Goal: Find specific page/section: Find specific page/section

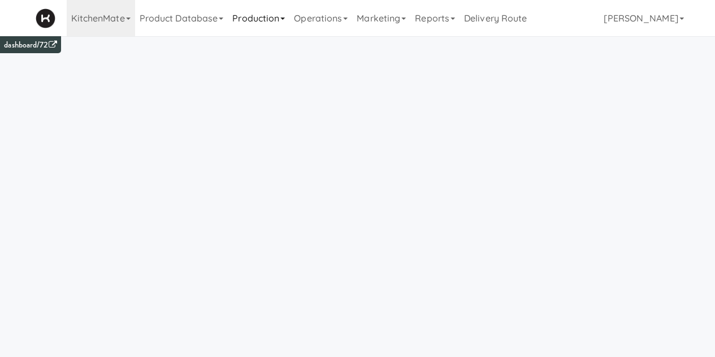
click at [260, 14] on link "Production" at bounding box center [259, 18] width 62 height 36
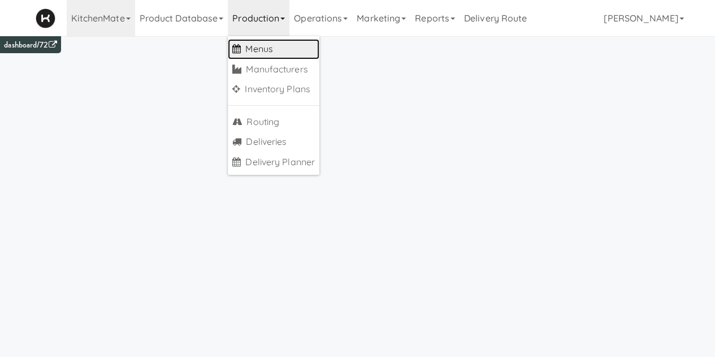
click at [270, 51] on link "Menus" at bounding box center [274, 49] width 92 height 20
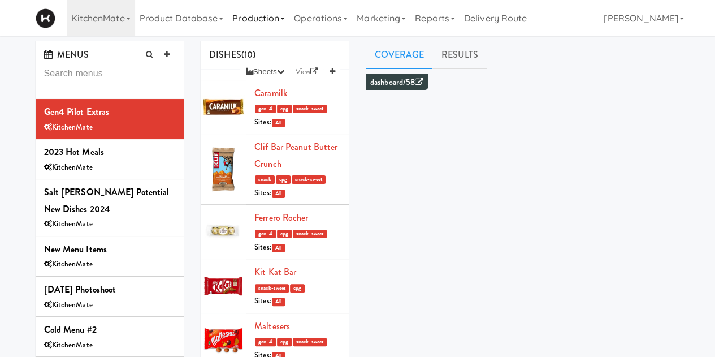
click at [259, 16] on link "Production" at bounding box center [259, 18] width 62 height 36
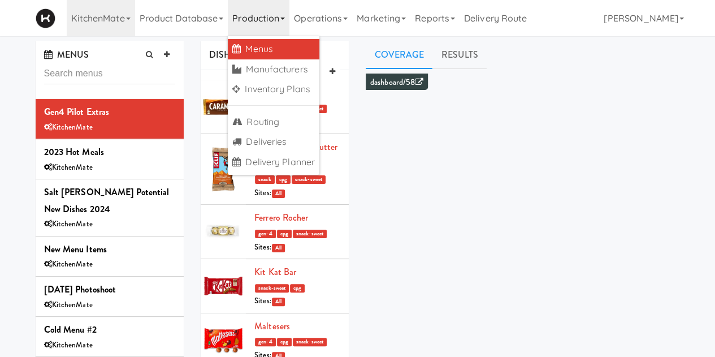
click at [254, 47] on link "Menus" at bounding box center [274, 49] width 92 height 20
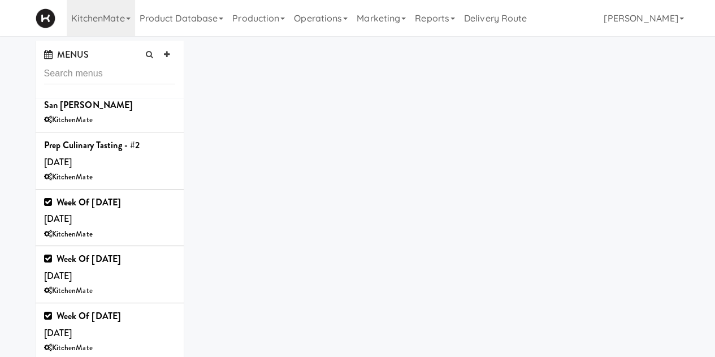
scroll to position [645, 0]
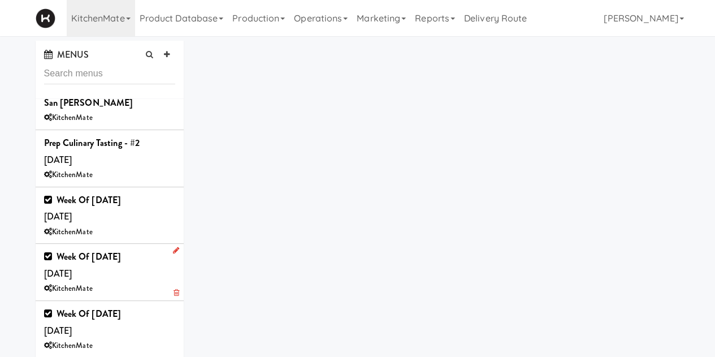
click at [127, 256] on div "Week of [DATE] [DATE] KitchenMate" at bounding box center [110, 271] width 132 height 47
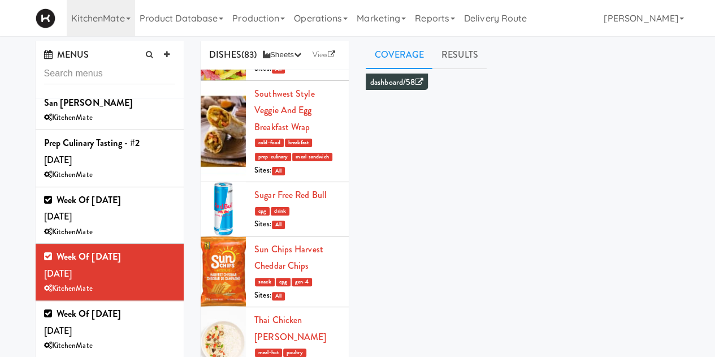
scroll to position [5117, 0]
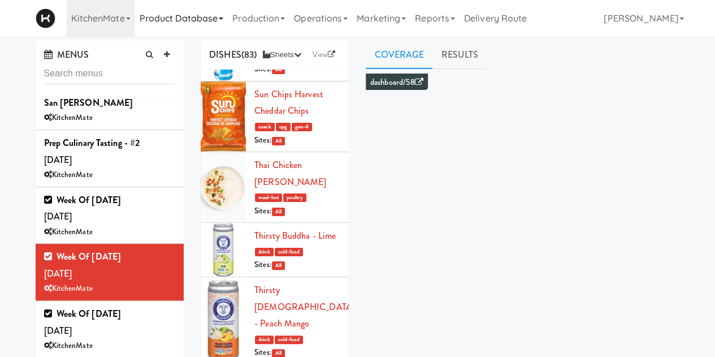
drag, startPoint x: 261, startPoint y: 18, endPoint x: 206, endPoint y: 19, distance: 55.4
click at [206, 19] on ul "Product Database Ingredients Ingredient Types Suppliers Recipes Recipe Types Pr…" at bounding box center [333, 18] width 397 height 36
click at [206, 19] on link "Product Database" at bounding box center [181, 18] width 93 height 36
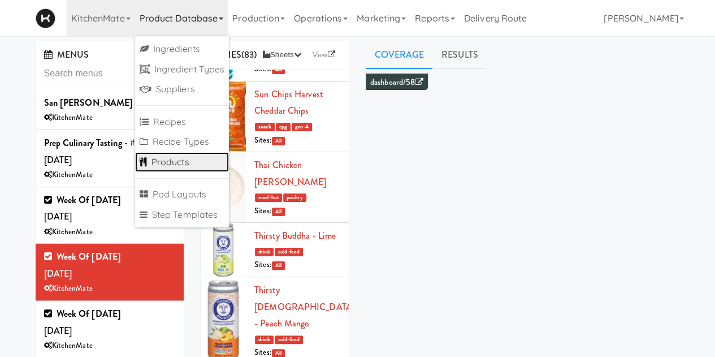
click at [186, 166] on link "Products" at bounding box center [182, 162] width 94 height 20
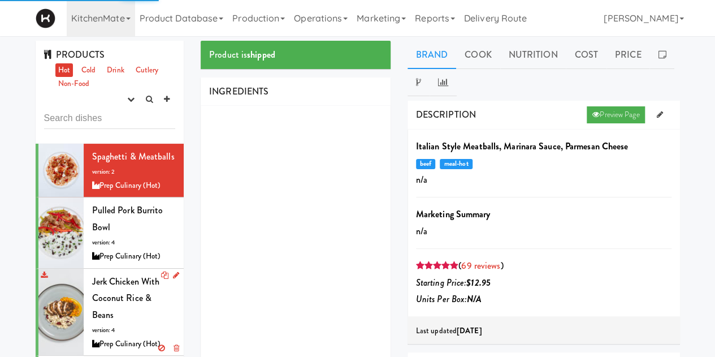
click at [138, 298] on span "Jerk Chicken with Coconut Rice & Beans" at bounding box center [126, 298] width 68 height 46
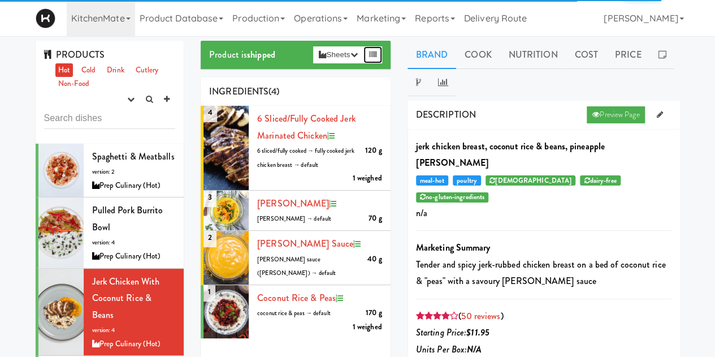
click at [377, 54] on link at bounding box center [372, 54] width 19 height 17
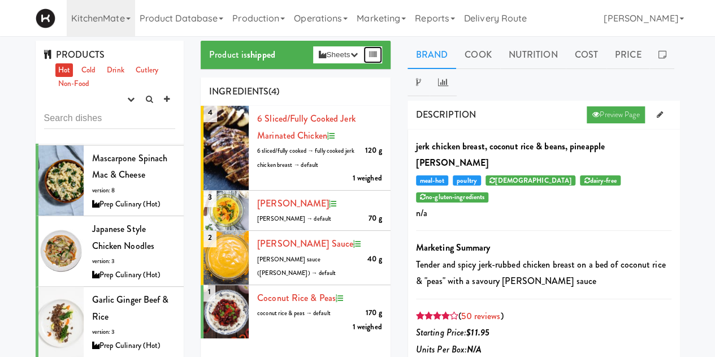
scroll to position [875, 0]
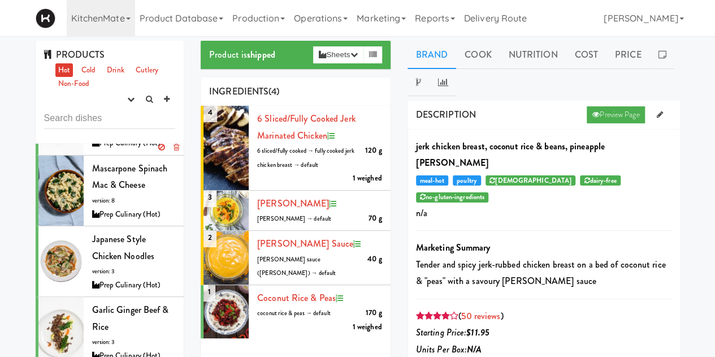
click at [120, 150] on div "Thai Chicken [PERSON_NAME] version: 2 Prep Culinary (Hot)" at bounding box center [134, 119] width 84 height 61
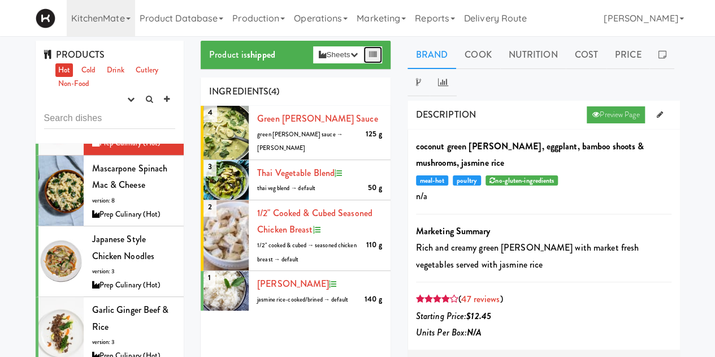
click at [371, 53] on icon at bounding box center [372, 54] width 7 height 7
click at [138, 292] on div "Japanese Style Chicken Noodles version: 3 Prep Culinary (Hot)" at bounding box center [134, 261] width 84 height 61
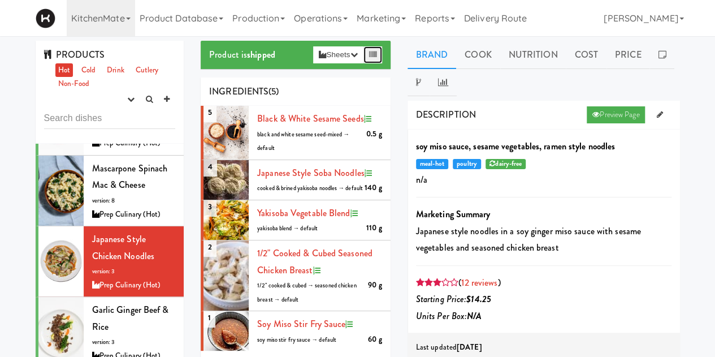
click at [374, 56] on icon at bounding box center [372, 54] width 7 height 7
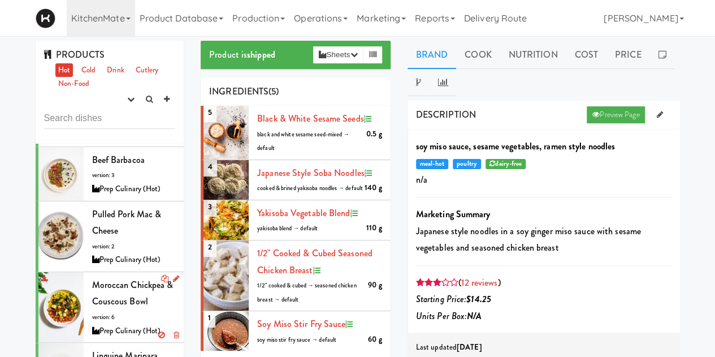
click at [130, 324] on div "Moroccan Chickpea & Couscous Bowl version: 6 Prep Culinary (Hot)" at bounding box center [134, 306] width 84 height 61
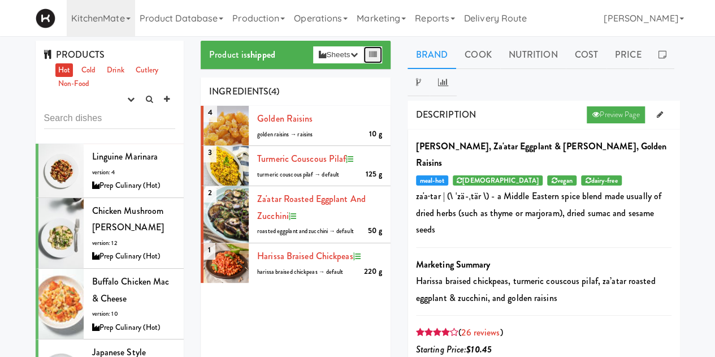
click at [374, 51] on icon at bounding box center [372, 54] width 7 height 7
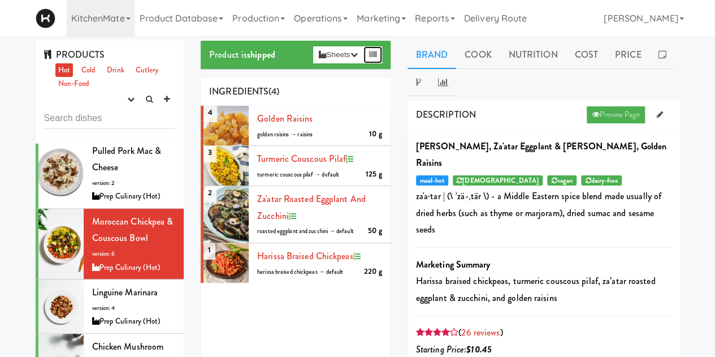
scroll to position [1192, 0]
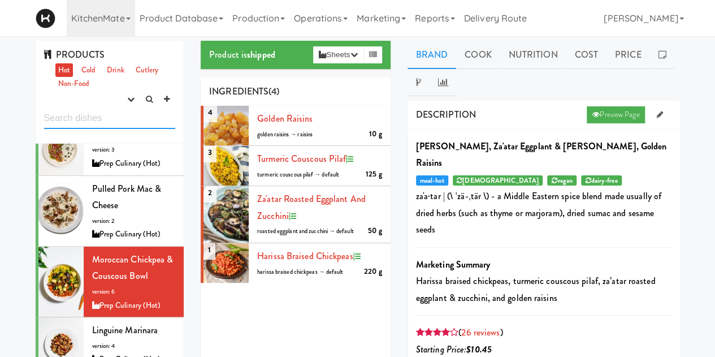
click at [134, 120] on input "text" at bounding box center [110, 118] width 132 height 21
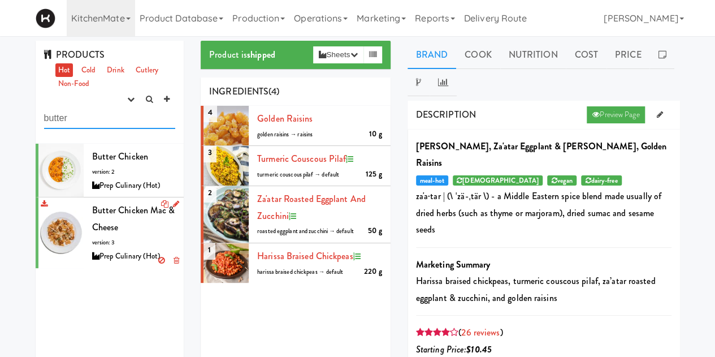
type input "butter"
click at [124, 242] on div "Butter Chicken Mac & Cheese version: 3 Prep Culinary (Hot)" at bounding box center [134, 232] width 84 height 61
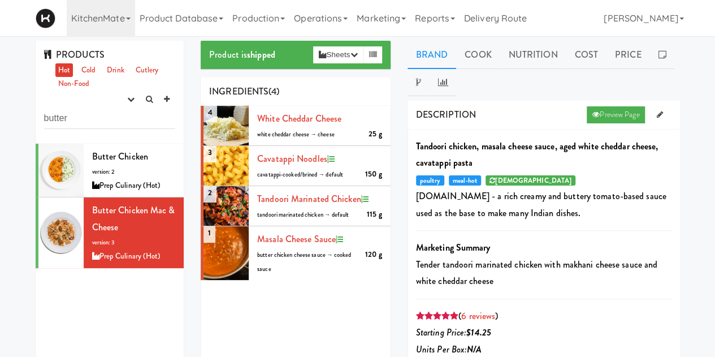
click at [383, 54] on div "Product is shipped Sheets Order List (Prep Culinary (Hot)) Recipe Sheet Assembl…" at bounding box center [296, 55] width 190 height 28
click at [375, 54] on icon at bounding box center [372, 54] width 7 height 7
